Goal: Information Seeking & Learning: Learn about a topic

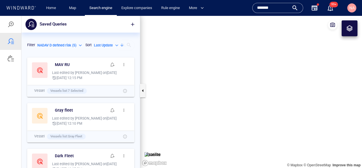
scroll to position [113, 118]
click at [82, 9] on span "Map" at bounding box center [73, 8] width 18 height 10
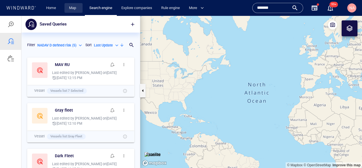
click at [77, 9] on link "Map" at bounding box center [74, 8] width 14 height 10
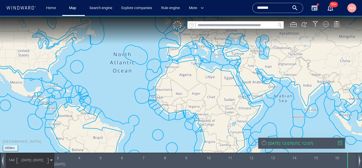
click at [238, 30] on canvas "Map" at bounding box center [181, 89] width 362 height 146
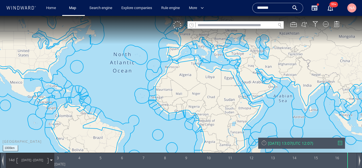
click at [239, 27] on input "text" at bounding box center [236, 25] width 80 height 8
paste input "*********"
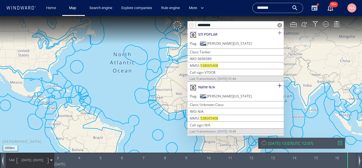
type input "*********"
click at [279, 31] on span at bounding box center [279, 32] width 7 height 7
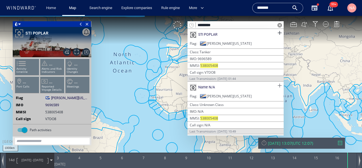
click at [279, 85] on span at bounding box center [279, 85] width 7 height 7
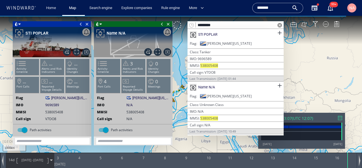
click at [279, 23] on span at bounding box center [279, 25] width 5 height 5
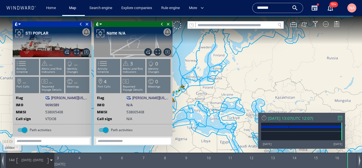
drag, startPoint x: 232, startPoint y: 87, endPoint x: 272, endPoint y: 53, distance: 52.8
click at [272, 53] on canvas "Map" at bounding box center [181, 89] width 362 height 146
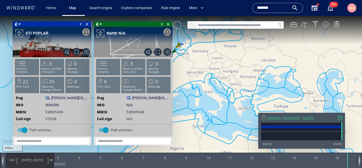
drag, startPoint x: 233, startPoint y: 86, endPoint x: 289, endPoint y: 86, distance: 56.0
click at [289, 86] on canvas "Map" at bounding box center [181, 89] width 362 height 146
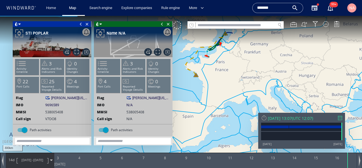
drag, startPoint x: 249, startPoint y: 69, endPoint x: 265, endPoint y: 88, distance: 24.8
click at [264, 88] on canvas "Map" at bounding box center [181, 89] width 362 height 146
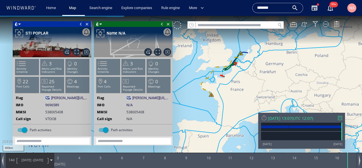
drag, startPoint x: 265, startPoint y: 88, endPoint x: 262, endPoint y: 103, distance: 14.7
click at [262, 103] on canvas "Map" at bounding box center [181, 89] width 362 height 146
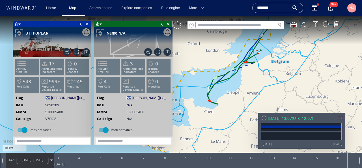
drag, startPoint x: 229, startPoint y: 85, endPoint x: 241, endPoint y: 82, distance: 12.3
click at [241, 82] on canvas "Map" at bounding box center [181, 89] width 362 height 146
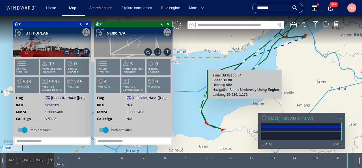
drag, startPoint x: 274, startPoint y: 57, endPoint x: 235, endPoint y: 107, distance: 63.5
click at [236, 107] on canvas "Map" at bounding box center [181, 89] width 362 height 146
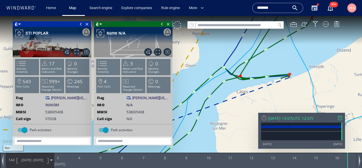
drag, startPoint x: 299, startPoint y: 66, endPoint x: 269, endPoint y: 67, distance: 30.3
click at [269, 67] on canvas "Map" at bounding box center [181, 89] width 362 height 146
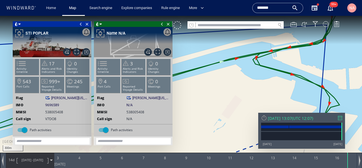
drag, startPoint x: 269, startPoint y: 62, endPoint x: 269, endPoint y: 72, distance: 10.2
click at [269, 72] on canvas "Map" at bounding box center [181, 89] width 362 height 146
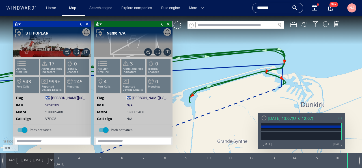
drag, startPoint x: 241, startPoint y: 82, endPoint x: 336, endPoint y: 73, distance: 94.8
click at [336, 73] on canvas "Map" at bounding box center [181, 89] width 362 height 146
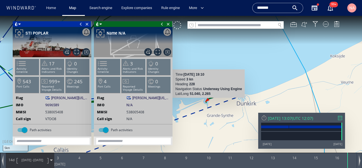
drag, startPoint x: 336, startPoint y: 73, endPoint x: 208, endPoint y: 97, distance: 129.5
click at [208, 97] on div "5km © Mapbox © OpenStreetMap Improve this map Time [DATE] 19:10 Speed 3 kn Head…" at bounding box center [181, 89] width 362 height 146
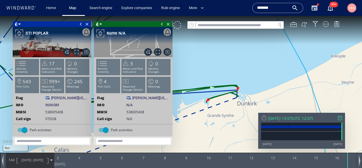
click at [80, 25] on span at bounding box center [81, 24] width 6 height 6
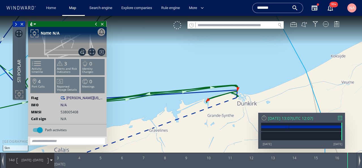
click at [96, 24] on span at bounding box center [96, 24] width 6 height 6
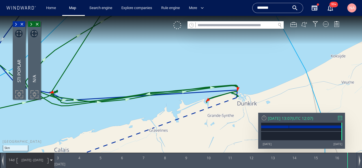
drag, startPoint x: 133, startPoint y: 131, endPoint x: 182, endPoint y: 121, distance: 49.8
click at [182, 122] on canvas "Map" at bounding box center [181, 89] width 362 height 146
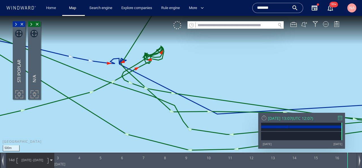
click at [31, 24] on span at bounding box center [31, 24] width 6 height 6
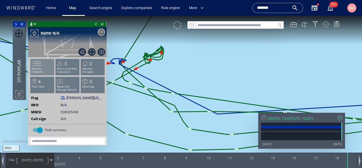
click at [44, 67] on p "Activity timeline" at bounding box center [43, 70] width 24 height 6
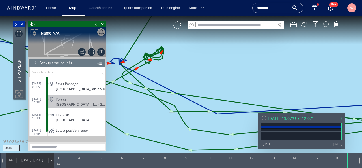
scroll to position [662, 0]
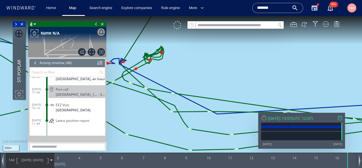
drag, startPoint x: 117, startPoint y: 109, endPoint x: 143, endPoint y: 111, distance: 26.4
click at [143, 111] on canvas "Map" at bounding box center [181, 89] width 362 height 146
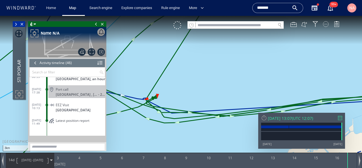
click at [324, 23] on div at bounding box center [326, 24] width 6 height 6
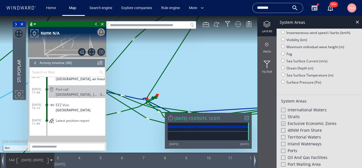
scroll to position [75, 0]
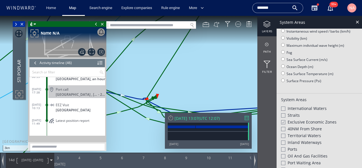
click at [284, 149] on div at bounding box center [283, 149] width 4 height 4
click at [284, 161] on div at bounding box center [283, 163] width 4 height 4
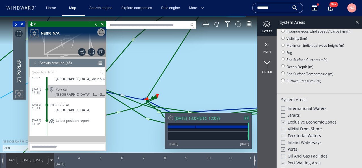
drag, startPoint x: 225, startPoint y: 91, endPoint x: 199, endPoint y: 73, distance: 31.0
click at [199, 74] on canvas "Map" at bounding box center [181, 89] width 362 height 146
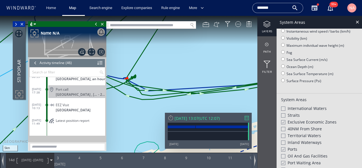
drag, startPoint x: 200, startPoint y: 73, endPoint x: 197, endPoint y: 73, distance: 3.7
click at [197, 73] on canvas "Map" at bounding box center [181, 89] width 362 height 146
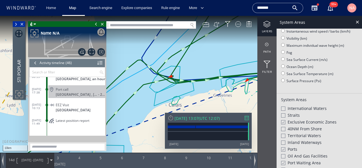
drag, startPoint x: 221, startPoint y: 70, endPoint x: 161, endPoint y: 91, distance: 64.2
click at [161, 91] on canvas "Map" at bounding box center [181, 89] width 362 height 146
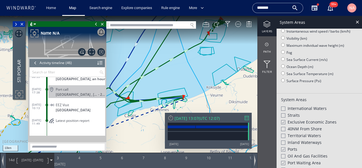
drag, startPoint x: 150, startPoint y: 88, endPoint x: 106, endPoint y: 123, distance: 55.6
click at [106, 16] on div "10km © Mapbox © OpenStreetMap Improve this map 0 0 [DATE] 3 4 5 6 7 8 9 10 11 1…" at bounding box center [181, 16] width 362 height 0
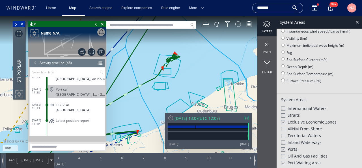
drag, startPoint x: 147, startPoint y: 101, endPoint x: 128, endPoint y: 89, distance: 23.0
click at [128, 89] on canvas "Map" at bounding box center [181, 89] width 362 height 146
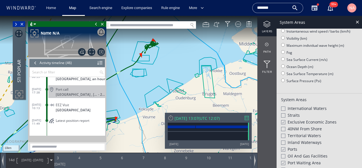
drag, startPoint x: 150, startPoint y: 68, endPoint x: 151, endPoint y: 86, distance: 18.9
click at [151, 86] on canvas "Map" at bounding box center [181, 89] width 362 height 146
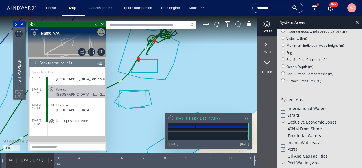
drag, startPoint x: 149, startPoint y: 81, endPoint x: 165, endPoint y: 81, distance: 15.5
click at [165, 81] on canvas "Map" at bounding box center [181, 89] width 362 height 146
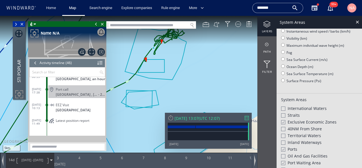
drag, startPoint x: 145, startPoint y: 86, endPoint x: 189, endPoint y: 86, distance: 43.5
click at [189, 86] on canvas "Map" at bounding box center [181, 89] width 362 height 146
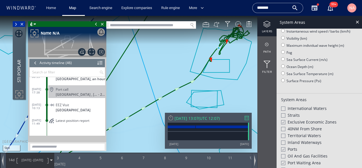
drag, startPoint x: 235, startPoint y: 72, endPoint x: 199, endPoint y: 94, distance: 41.9
click at [201, 94] on canvas "Map" at bounding box center [181, 89] width 362 height 146
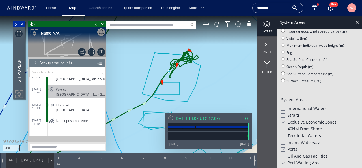
drag, startPoint x: 182, startPoint y: 98, endPoint x: 163, endPoint y: 101, distance: 19.2
click at [163, 101] on canvas "Map" at bounding box center [181, 89] width 362 height 146
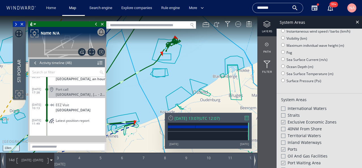
drag, startPoint x: 182, startPoint y: 87, endPoint x: 189, endPoint y: 49, distance: 39.0
click at [189, 49] on canvas "Map" at bounding box center [181, 89] width 362 height 146
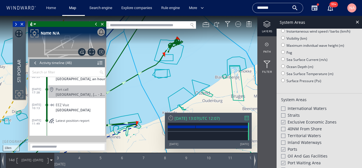
drag, startPoint x: 197, startPoint y: 63, endPoint x: 194, endPoint y: 68, distance: 6.3
click at [194, 68] on canvas "Map" at bounding box center [181, 89] width 362 height 146
click at [16, 24] on span at bounding box center [16, 24] width 6 height 6
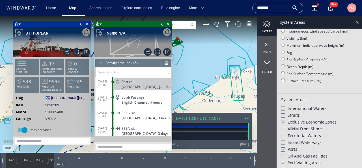
scroll to position [662, 0]
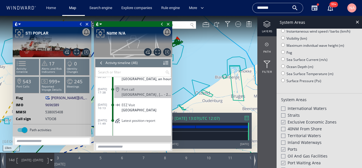
click at [112, 37] on div at bounding box center [133, 35] width 78 height 17
click at [114, 31] on div "Name N/A" at bounding box center [116, 33] width 19 height 7
click at [32, 63] on li "Activity timeline" at bounding box center [27, 67] width 24 height 16
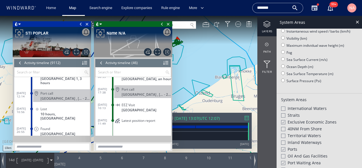
scroll to position [141517, 0]
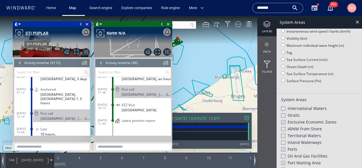
click at [40, 32] on div "STI POPLAR" at bounding box center [36, 33] width 23 height 7
